Goal: Check status

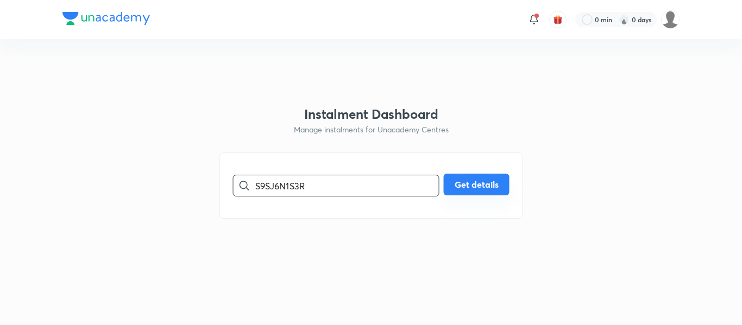
type input "S9SJ6N1S3R"
click at [467, 183] on button "Get details" at bounding box center [477, 185] width 66 height 22
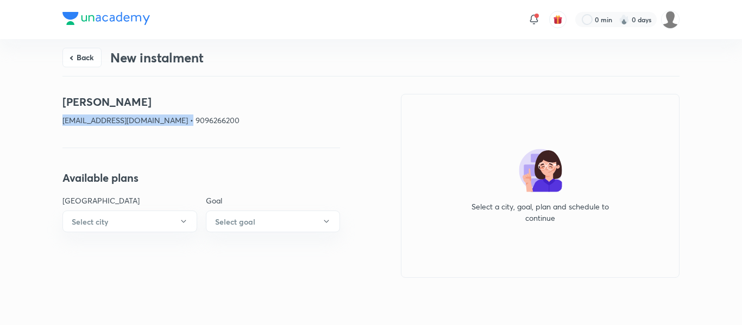
drag, startPoint x: 196, startPoint y: 121, endPoint x: 40, endPoint y: 115, distance: 155.5
click at [40, 115] on div "Back New instalment [PERSON_NAME] [EMAIL_ADDRESS][DOMAIN_NAME] • 9096266200 Ava…" at bounding box center [371, 180] width 742 height 282
copy p "[EMAIL_ADDRESS][DOMAIN_NAME] • 9096266200"
click at [186, 129] on div "[PERSON_NAME] [PERSON_NAME][EMAIL_ADDRESS][DOMAIN_NAME] • 9096266200" at bounding box center [201, 114] width 278 height 41
drag, startPoint x: 190, startPoint y: 120, endPoint x: 143, endPoint y: 125, distance: 47.0
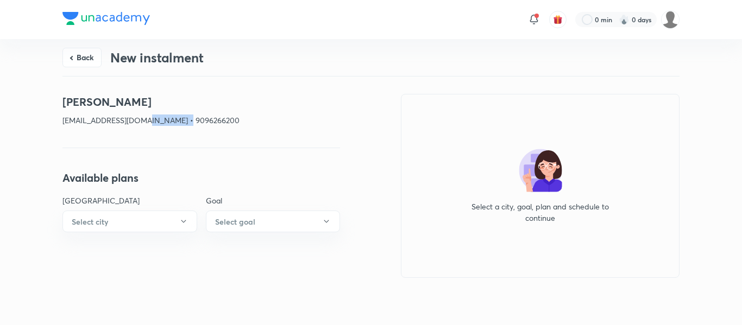
click at [143, 125] on p "[EMAIL_ADDRESS][DOMAIN_NAME] • 9096266200" at bounding box center [201, 120] width 278 height 11
copy p "9096266200"
drag, startPoint x: 134, startPoint y: 122, endPoint x: 57, endPoint y: 116, distance: 76.8
click at [57, 116] on div "Back New instalment [PERSON_NAME] [EMAIL_ADDRESS][DOMAIN_NAME] • 9096266200 Ava…" at bounding box center [371, 180] width 742 height 282
copy p "[EMAIL_ADDRESS][DOMAIN_NAME]"
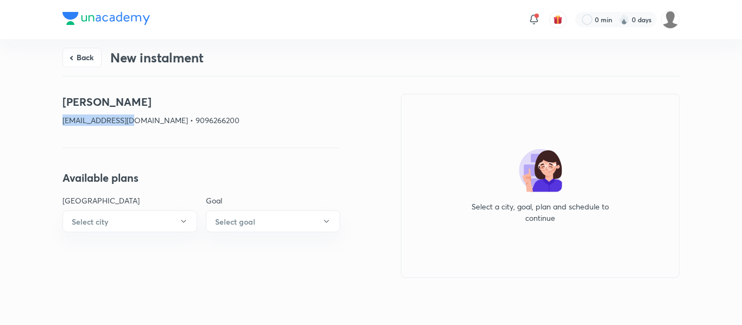
drag, startPoint x: 154, startPoint y: 100, endPoint x: 55, endPoint y: 96, distance: 98.9
click at [55, 96] on div "Back New instalment [PERSON_NAME] [EMAIL_ADDRESS][DOMAIN_NAME] • 9096266200 Ava…" at bounding box center [371, 180] width 742 height 282
copy h4 "[PERSON_NAME]"
click at [83, 53] on button "Back" at bounding box center [81, 57] width 39 height 20
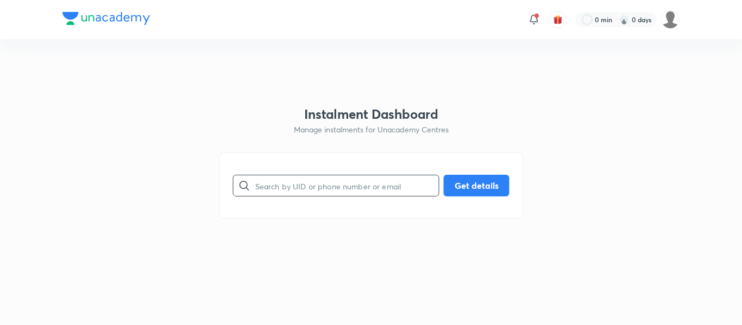
click at [311, 186] on input "text" at bounding box center [347, 186] width 184 height 28
paste input "UFM6YWNGJN"
type input "UFM6YWNGJN"
click at [482, 183] on button "Get details" at bounding box center [477, 185] width 66 height 22
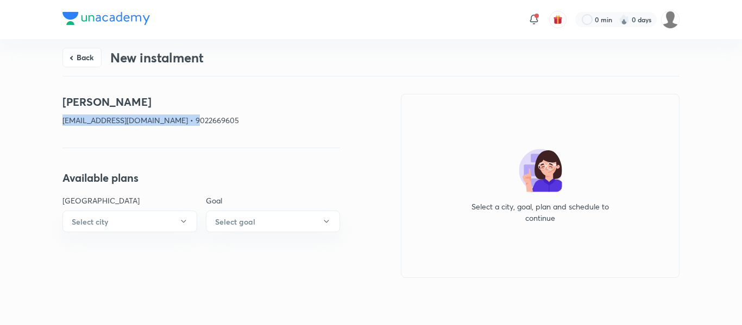
drag, startPoint x: 198, startPoint y: 119, endPoint x: 48, endPoint y: 112, distance: 150.1
click at [48, 112] on div "Back New instalment [PERSON_NAME] [EMAIL_ADDRESS][DOMAIN_NAME] • 9022669605 Ava…" at bounding box center [371, 180] width 742 height 282
copy p "[EMAIL_ADDRESS][DOMAIN_NAME] • 9022669605"
click at [77, 68] on div "Back New instalment" at bounding box center [370, 57] width 617 height 37
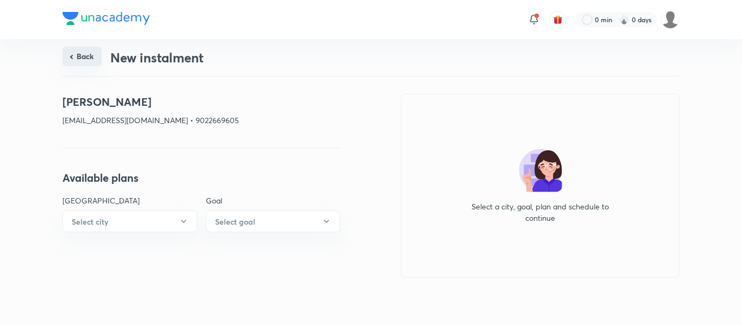
click at [79, 62] on button "Back" at bounding box center [81, 57] width 39 height 20
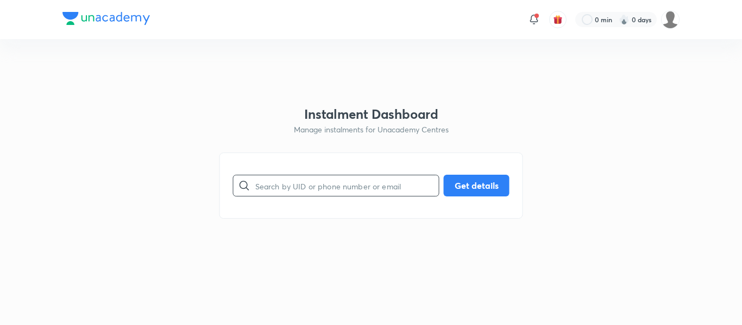
click at [285, 186] on input "text" at bounding box center [347, 186] width 184 height 28
paste input "K6KQDAIUVY"
type input "K6KQDAIUVY"
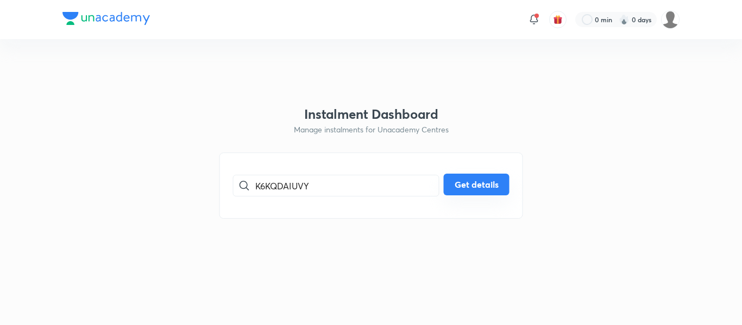
click at [486, 193] on button "Get details" at bounding box center [477, 185] width 66 height 22
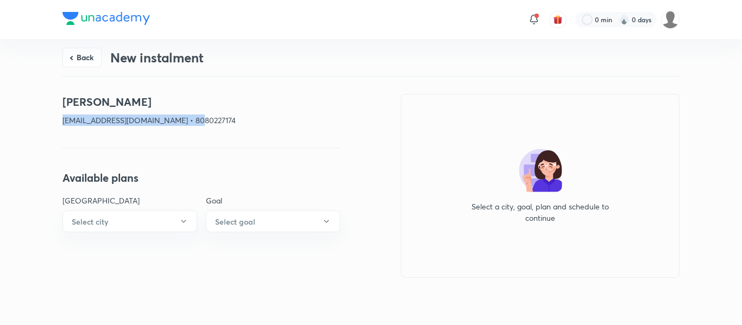
drag, startPoint x: 198, startPoint y: 121, endPoint x: 52, endPoint y: 125, distance: 146.7
click at [52, 125] on div "Back New instalment [PERSON_NAME] [EMAIL_ADDRESS][DOMAIN_NAME] • 8080227174 Ava…" at bounding box center [371, 180] width 742 height 282
copy p "[EMAIL_ADDRESS][DOMAIN_NAME] • 8080227174"
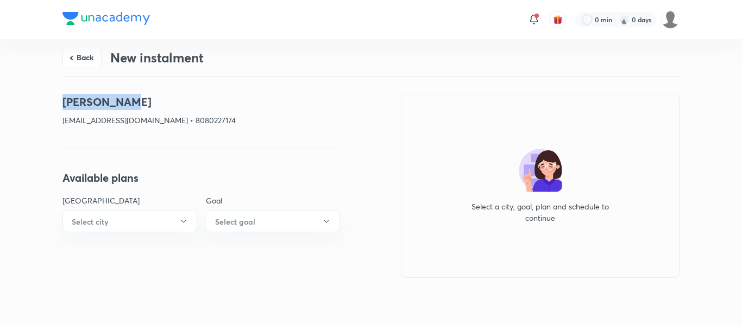
drag, startPoint x: 142, startPoint y: 105, endPoint x: 57, endPoint y: 100, distance: 84.9
click at [57, 100] on div "Back New instalment [PERSON_NAME] [EMAIL_ADDRESS][DOMAIN_NAME] • 8080227174 Ava…" at bounding box center [371, 180] width 742 height 282
copy h4 "[PERSON_NAME]"
click at [89, 64] on button "Back" at bounding box center [81, 57] width 39 height 20
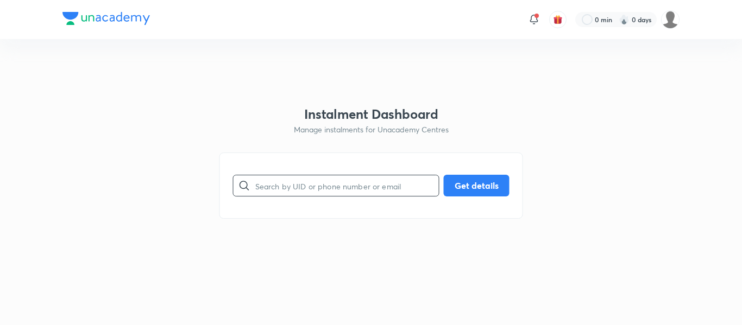
click at [300, 187] on input "text" at bounding box center [347, 186] width 184 height 28
paste input "W9WW5LCE2J"
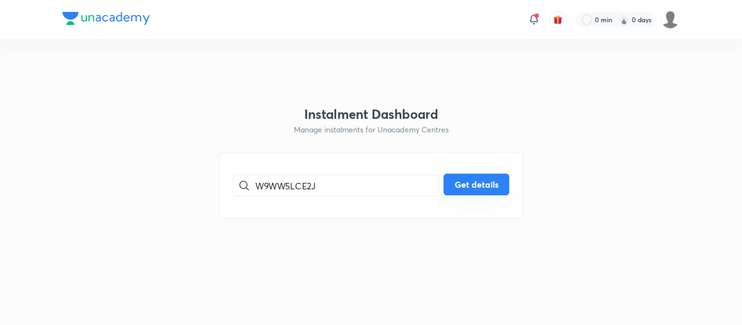
click at [493, 176] on button "Get details" at bounding box center [477, 185] width 66 height 22
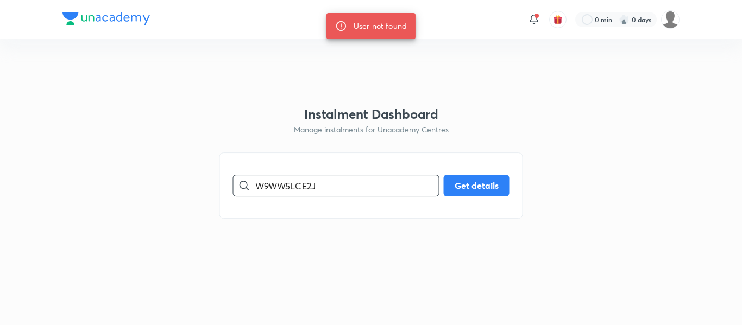
click at [262, 186] on input "W9WW5LCE2J" at bounding box center [347, 186] width 184 height 28
type input "W9WW5LCE2J"
click at [484, 185] on button "Get details" at bounding box center [477, 185] width 66 height 22
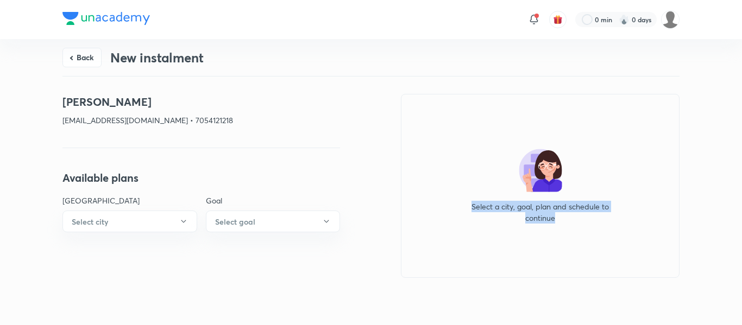
click at [484, 185] on div "Select a city, goal, plan and schedule to continue" at bounding box center [540, 186] width 279 height 184
click at [446, 146] on div "Select a city, goal, plan and schedule to continue" at bounding box center [540, 186] width 279 height 184
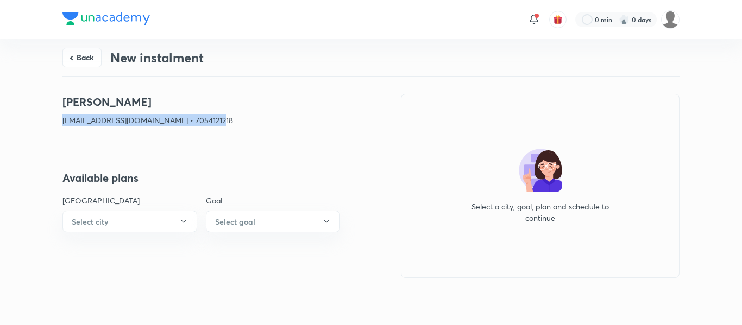
drag, startPoint x: 224, startPoint y: 117, endPoint x: 10, endPoint y: 124, distance: 214.1
click at [10, 124] on div "Back New instalment [PERSON_NAME] [EMAIL_ADDRESS][DOMAIN_NAME] • 7054121218 Ava…" at bounding box center [371, 180] width 742 height 282
copy p "[EMAIL_ADDRESS][DOMAIN_NAME] • 7054121218"
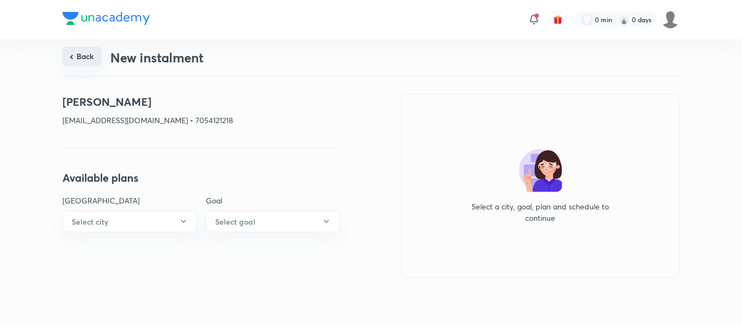
click at [83, 67] on div "Back New instalment" at bounding box center [370, 57] width 617 height 37
click at [79, 59] on button "Back" at bounding box center [81, 57] width 39 height 20
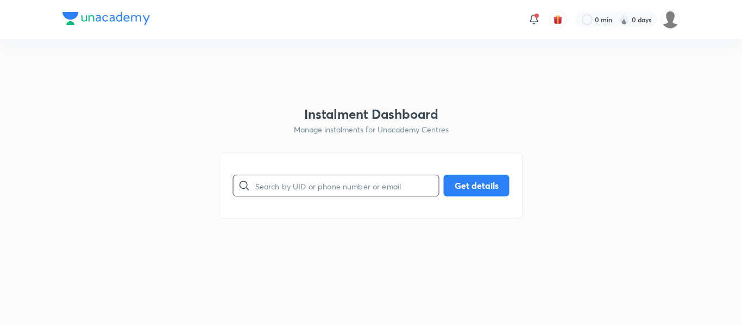
click at [323, 197] on input "text" at bounding box center [347, 186] width 184 height 28
paste input "RLT3RO1LAJ"
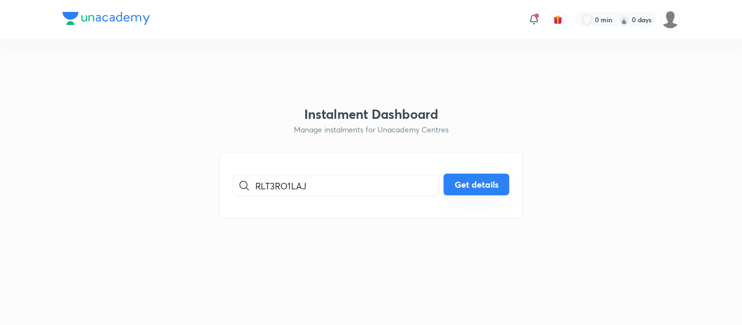
click at [505, 179] on button "Get details" at bounding box center [477, 185] width 66 height 22
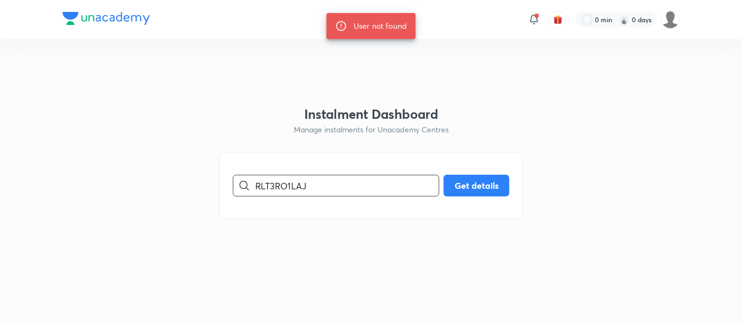
click at [321, 191] on input "RLT3RO1LAJ" at bounding box center [347, 186] width 184 height 28
type input "RLT3RO1LAJ"
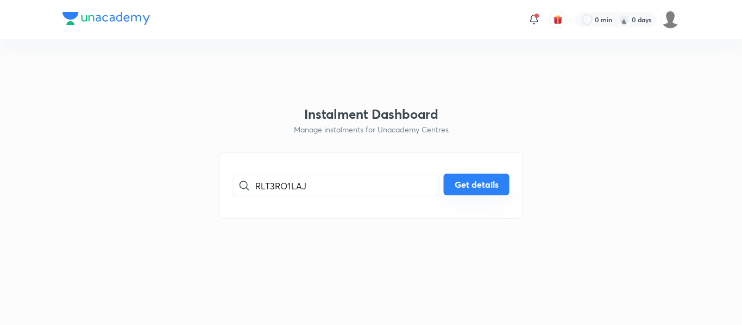
click at [458, 181] on button "Get details" at bounding box center [477, 185] width 66 height 22
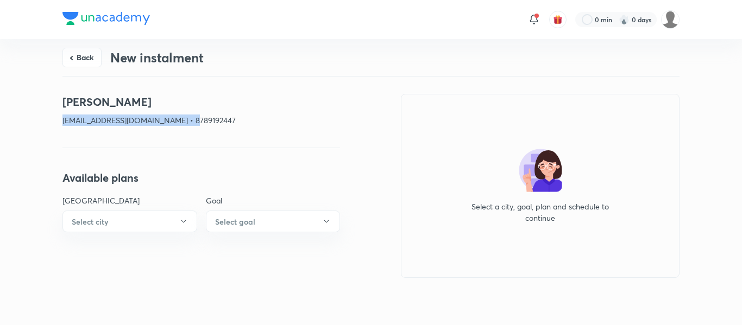
drag, startPoint x: 194, startPoint y: 120, endPoint x: 61, endPoint y: 121, distance: 133.1
click at [61, 121] on div "Back New instalment Afreen Praween [EMAIL_ADDRESS][DOMAIN_NAME] • 8789192447 Av…" at bounding box center [371, 180] width 742 height 282
copy p "[EMAIL_ADDRESS][DOMAIN_NAME] • 8789192447"
click at [84, 50] on button "Back" at bounding box center [81, 57] width 39 height 20
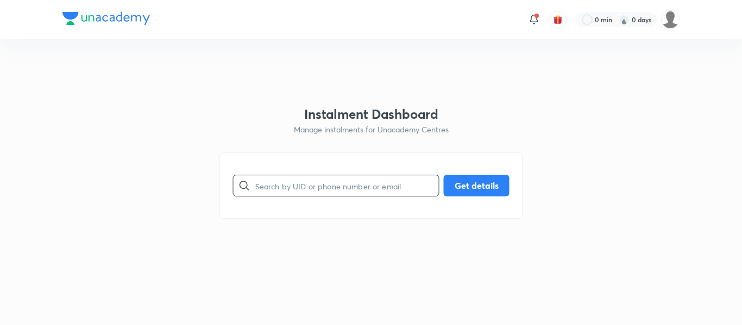
click at [329, 195] on input "text" at bounding box center [347, 186] width 184 height 28
paste input "G0ZU3AVITL"
type input "G0ZU3AVITL"
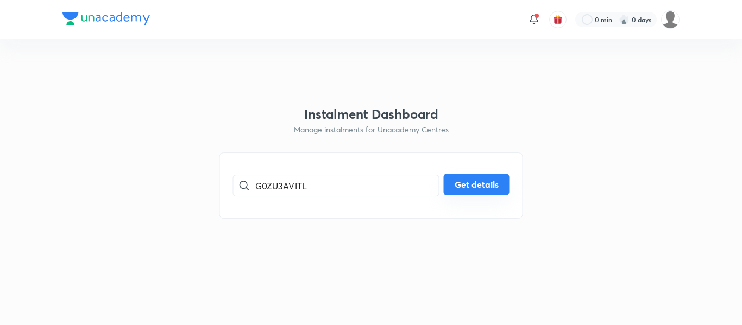
click at [480, 192] on button "Get details" at bounding box center [477, 185] width 66 height 22
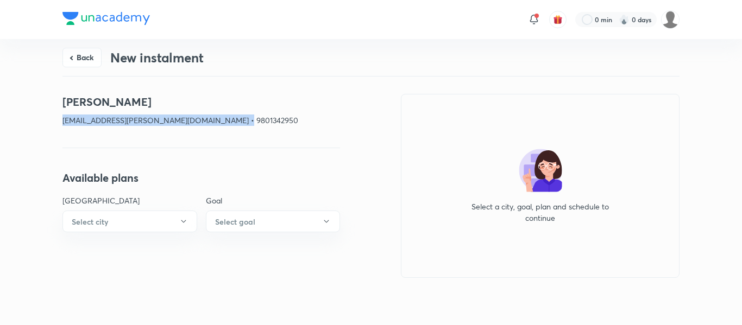
drag, startPoint x: 240, startPoint y: 120, endPoint x: 61, endPoint y: 130, distance: 178.4
click at [61, 130] on div "Back New instalment [PERSON_NAME] [EMAIL_ADDRESS][PERSON_NAME][DOMAIN_NAME] • 9…" at bounding box center [371, 180] width 742 height 282
copy p "[EMAIL_ADDRESS][PERSON_NAME][DOMAIN_NAME] • 9801342950"
